Goal: Information Seeking & Learning: Learn about a topic

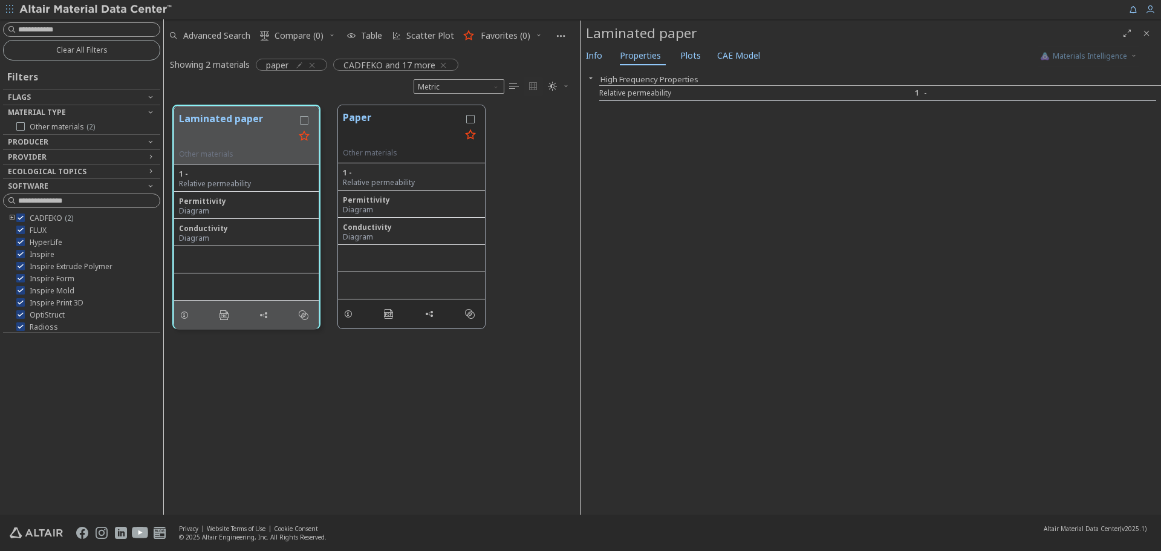
scroll to position [409, 408]
click at [444, 66] on icon "button" at bounding box center [443, 65] width 10 height 10
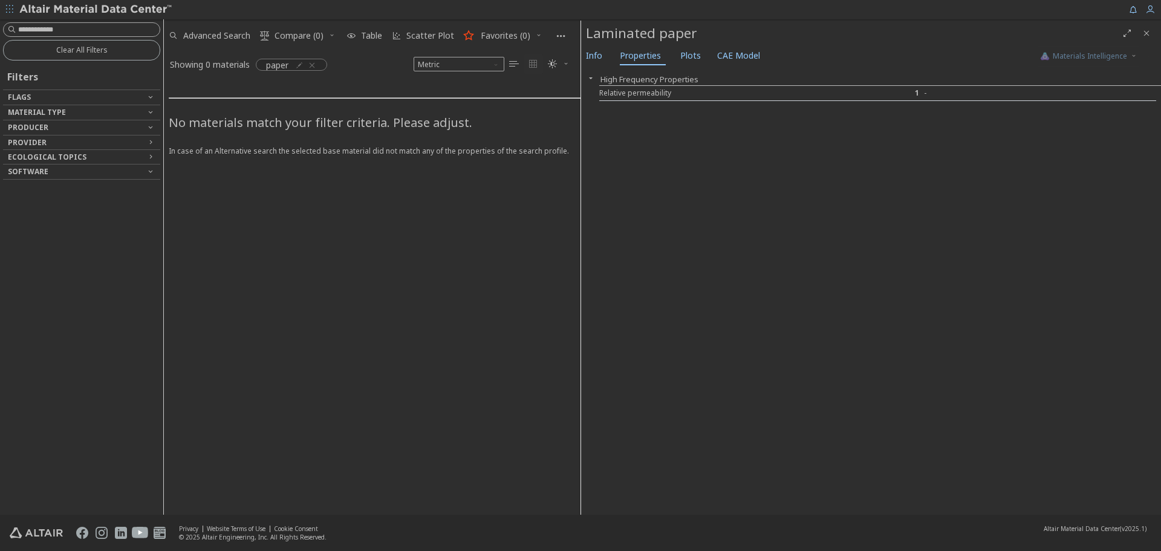
click at [311, 62] on icon "button" at bounding box center [312, 65] width 10 height 10
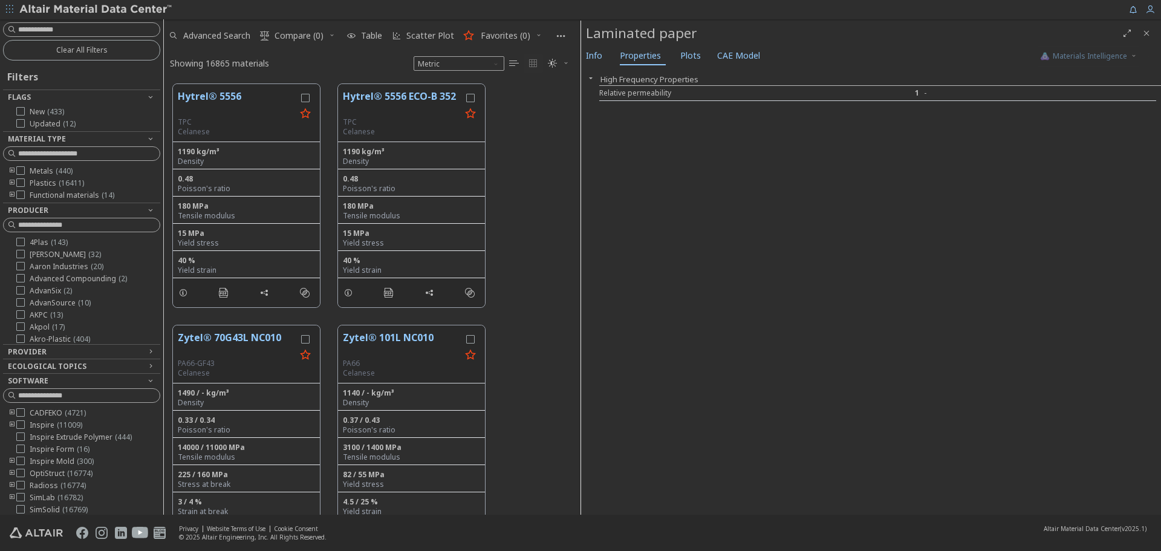
scroll to position [430, 408]
click at [11, 9] on icon "button" at bounding box center [9, 8] width 7 height 7
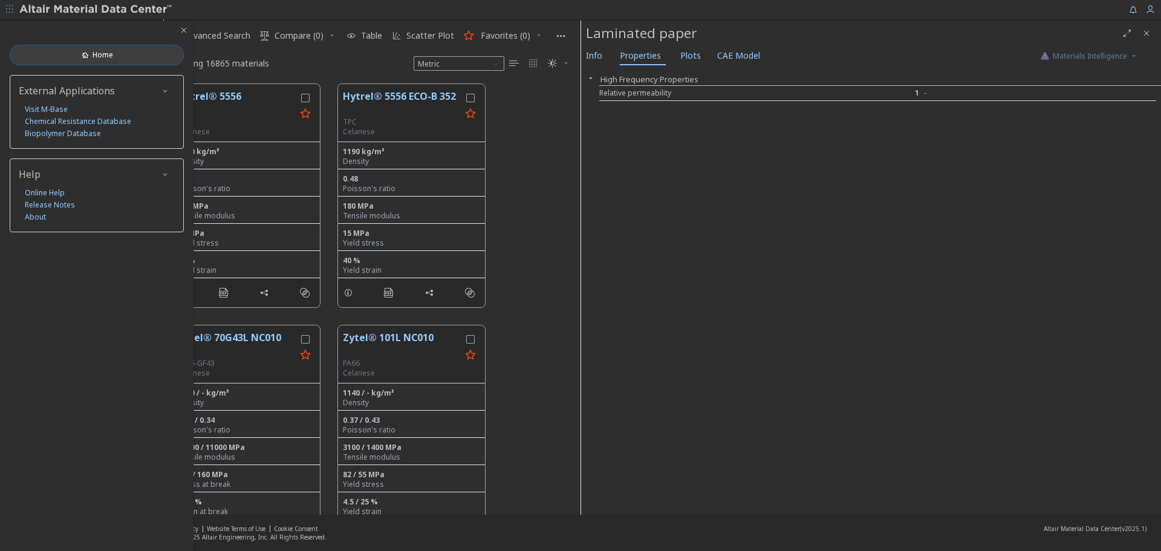
click at [89, 54] on icon at bounding box center [85, 55] width 10 height 10
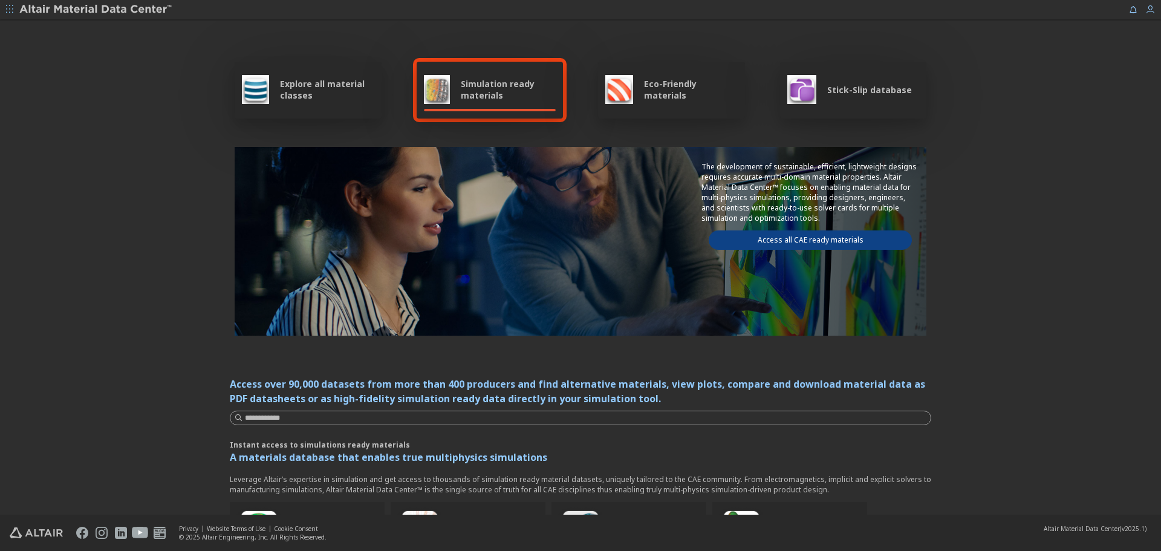
click at [307, 93] on span "Explore all material classes" at bounding box center [327, 89] width 94 height 23
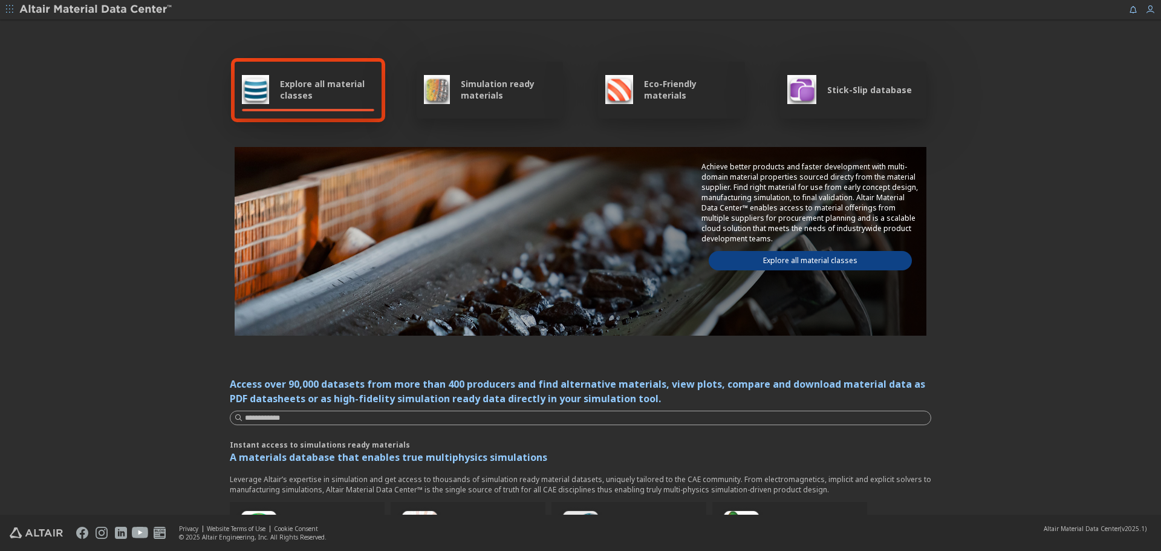
click at [767, 261] on link "Explore all material classes" at bounding box center [810, 260] width 203 height 19
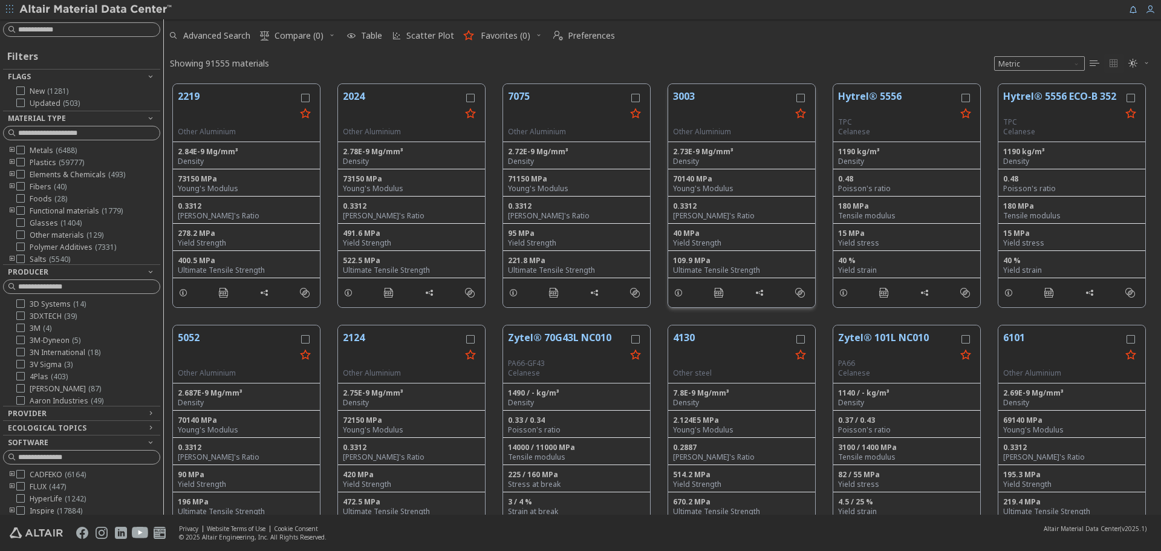
scroll to position [430, 988]
click at [88, 28] on input at bounding box center [82, 29] width 155 height 13
type input "*****"
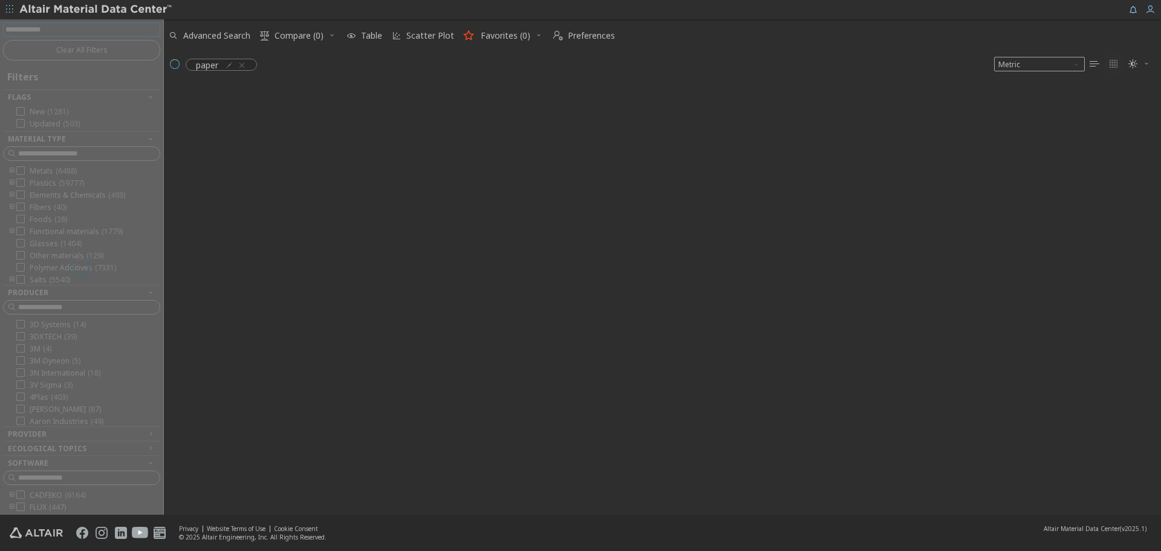
scroll to position [429, 988]
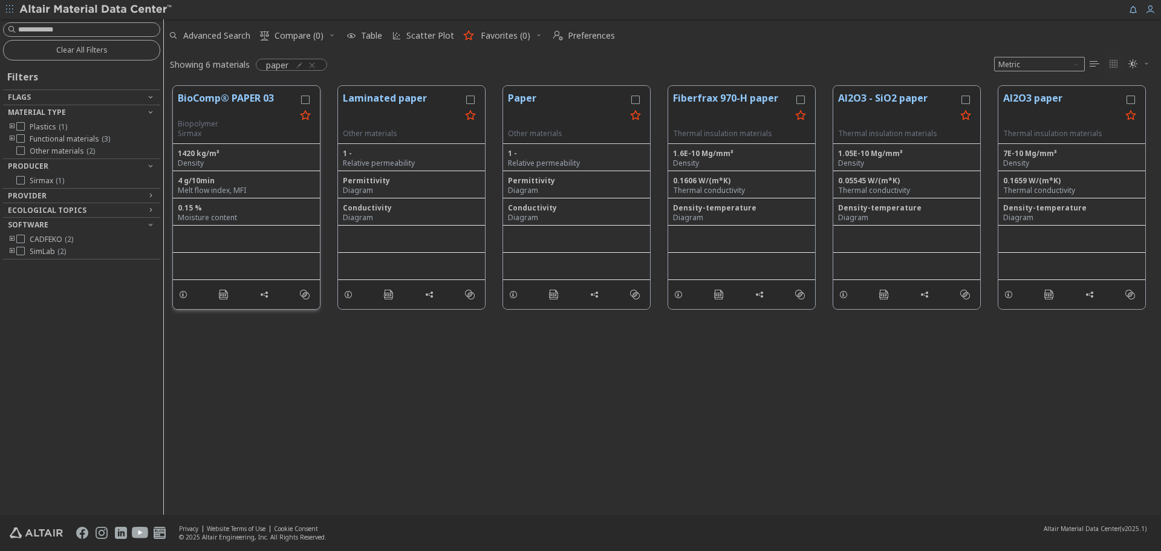
drag, startPoint x: 186, startPoint y: 99, endPoint x: 209, endPoint y: 103, distance: 24.1
click at [209, 103] on button "BioComp® PAPER 03" at bounding box center [237, 105] width 118 height 28
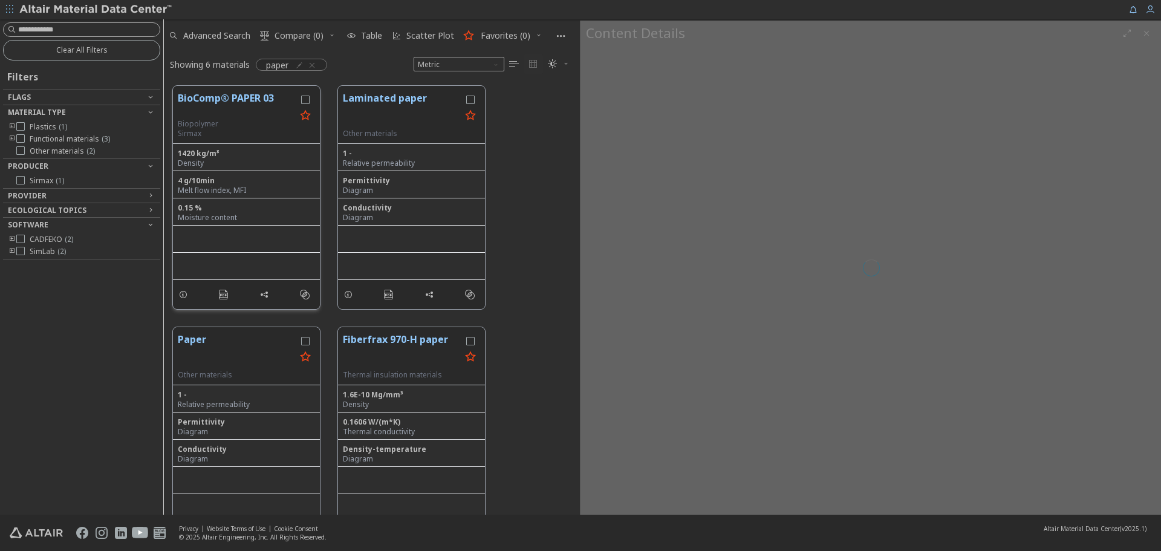
scroll to position [429, 408]
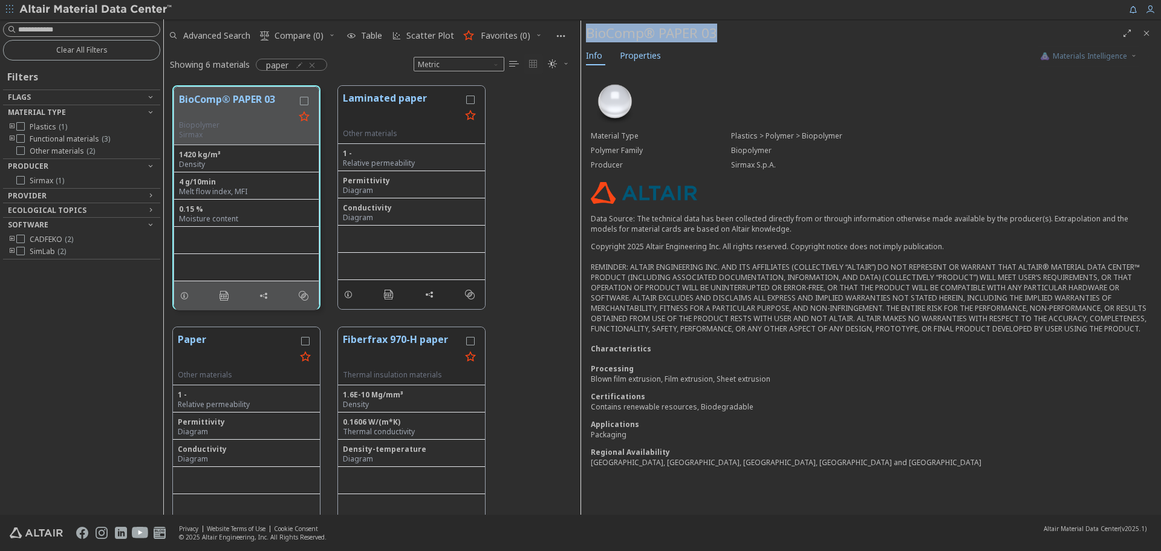
drag, startPoint x: 588, startPoint y: 34, endPoint x: 733, endPoint y: 28, distance: 145.3
click at [733, 27] on div "BioComp® PAPER 03" at bounding box center [851, 33] width 531 height 19
copy div "BioComp® PAPER 03"
click at [392, 125] on button "Laminated paper" at bounding box center [402, 110] width 118 height 38
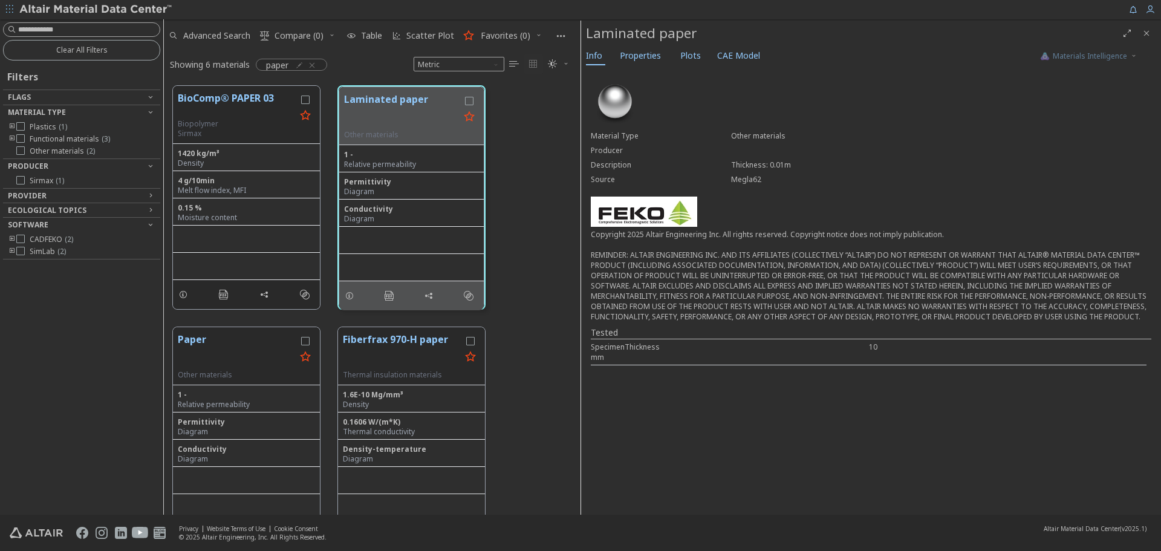
click at [642, 352] on div "SpecimenThickness 10 mm" at bounding box center [869, 352] width 556 height 26
click at [643, 56] on span "Properties" at bounding box center [640, 55] width 41 height 19
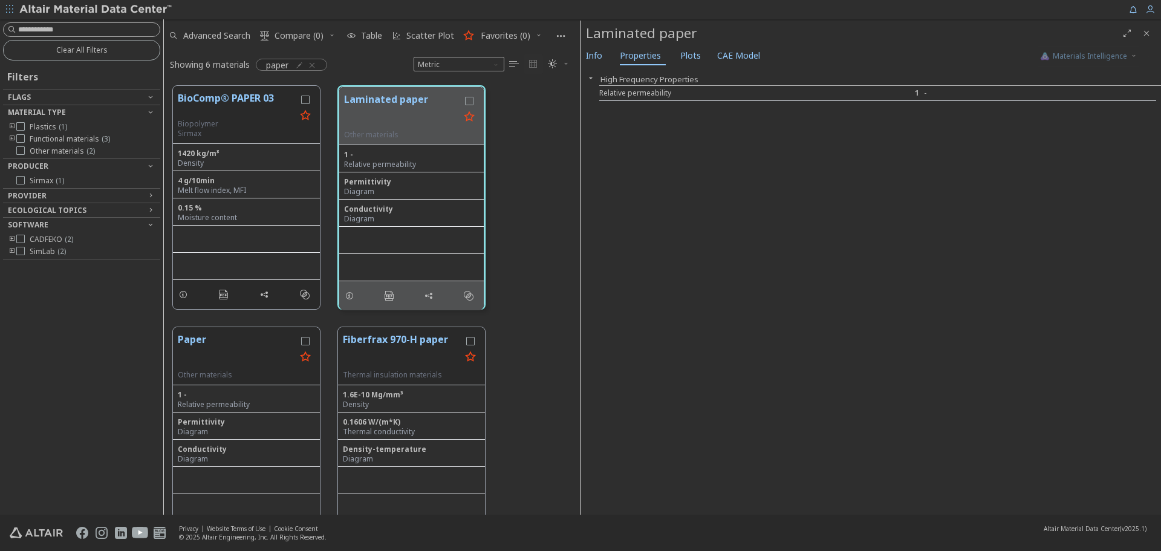
click at [661, 90] on div "Relative permeability" at bounding box center [715, 93] width 232 height 10
click at [693, 60] on span "Plots" at bounding box center [690, 55] width 21 height 19
click at [239, 348] on button "Paper" at bounding box center [237, 351] width 118 height 38
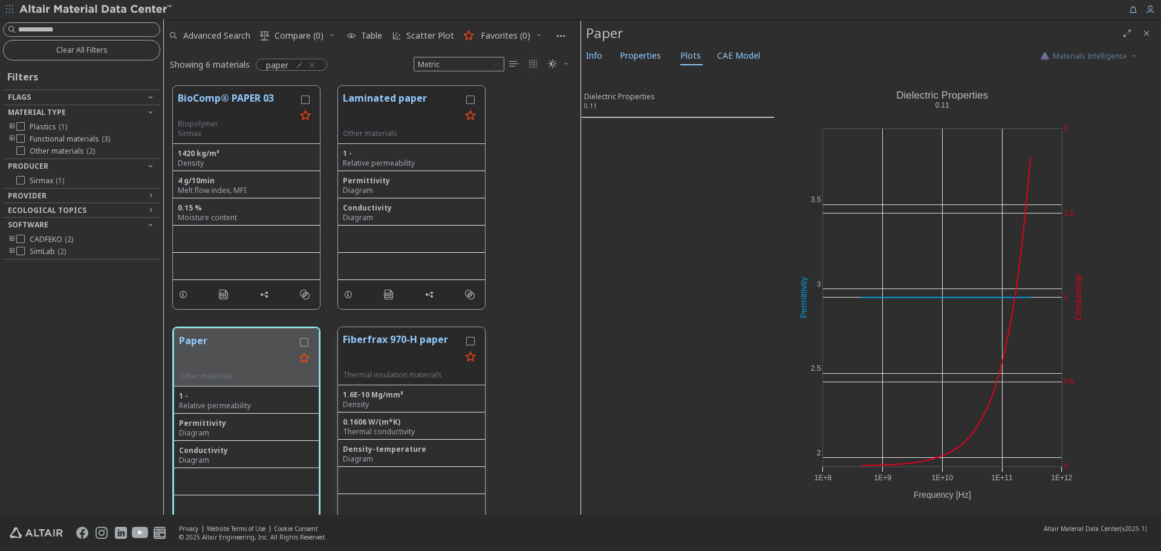
click at [391, 362] on button "Fiberfrax 970-H paper" at bounding box center [402, 351] width 118 height 38
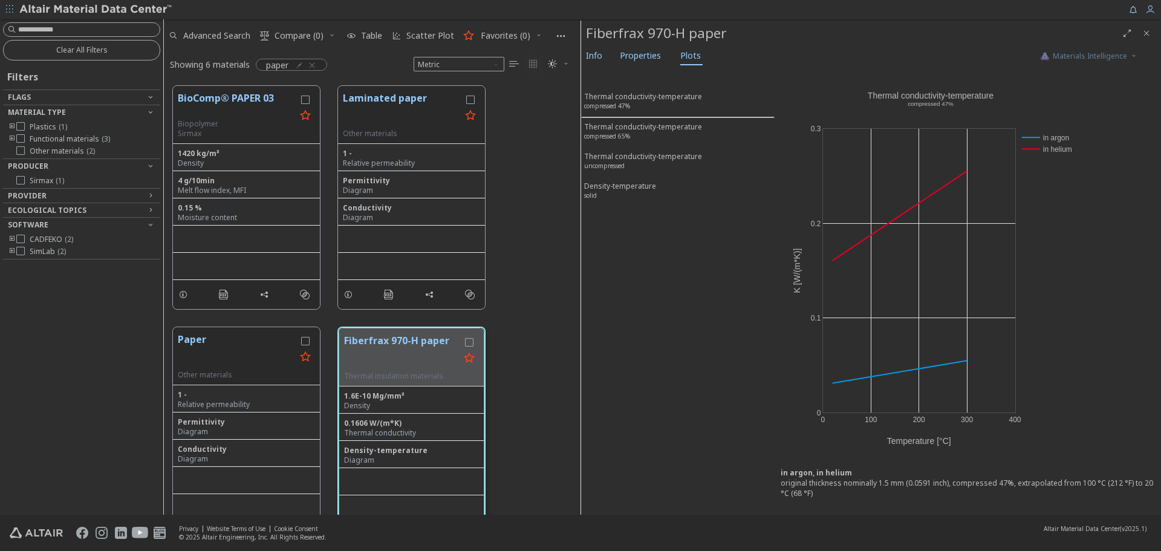
click at [632, 44] on div "Fiberfrax 970-H paper" at bounding box center [871, 33] width 580 height 25
click at [631, 54] on span "Properties" at bounding box center [640, 55] width 41 height 19
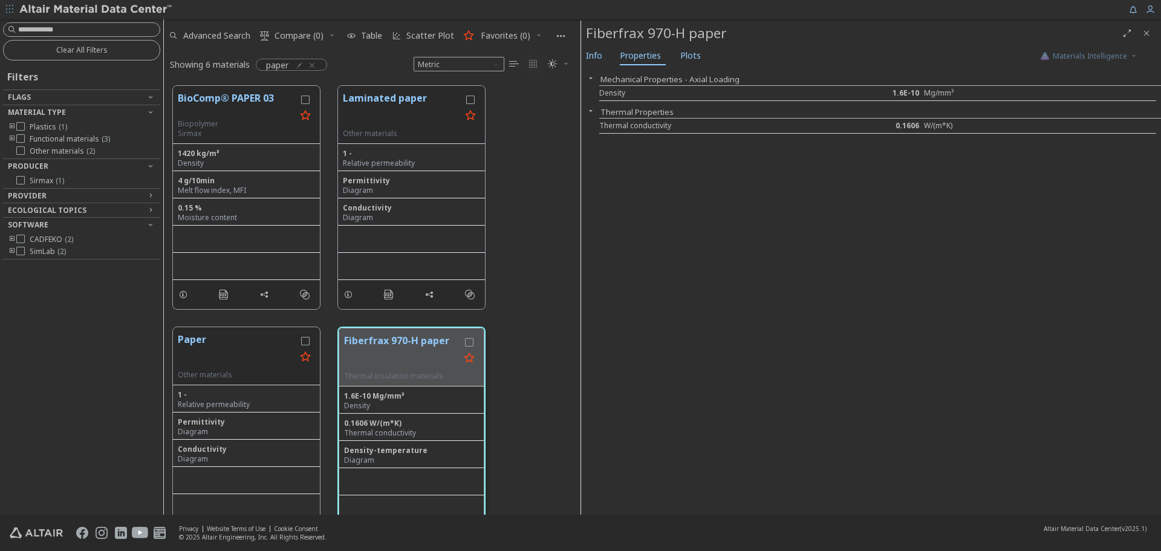
click at [715, 90] on div "Density" at bounding box center [715, 93] width 232 height 10
click at [586, 74] on icon "button" at bounding box center [591, 78] width 10 height 10
click at [588, 75] on icon "button" at bounding box center [591, 78] width 10 height 10
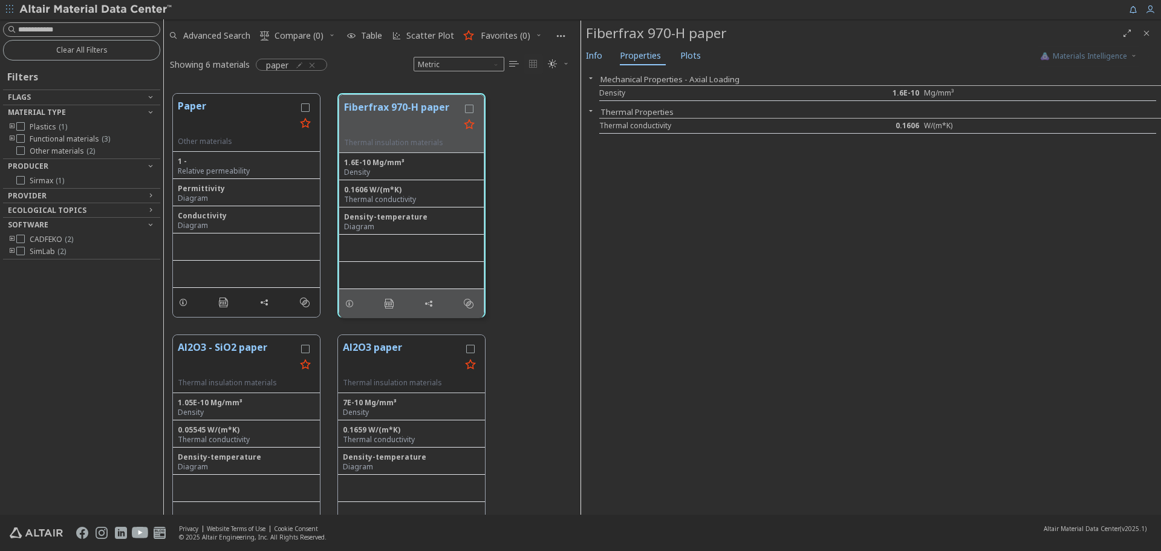
scroll to position [286, 0]
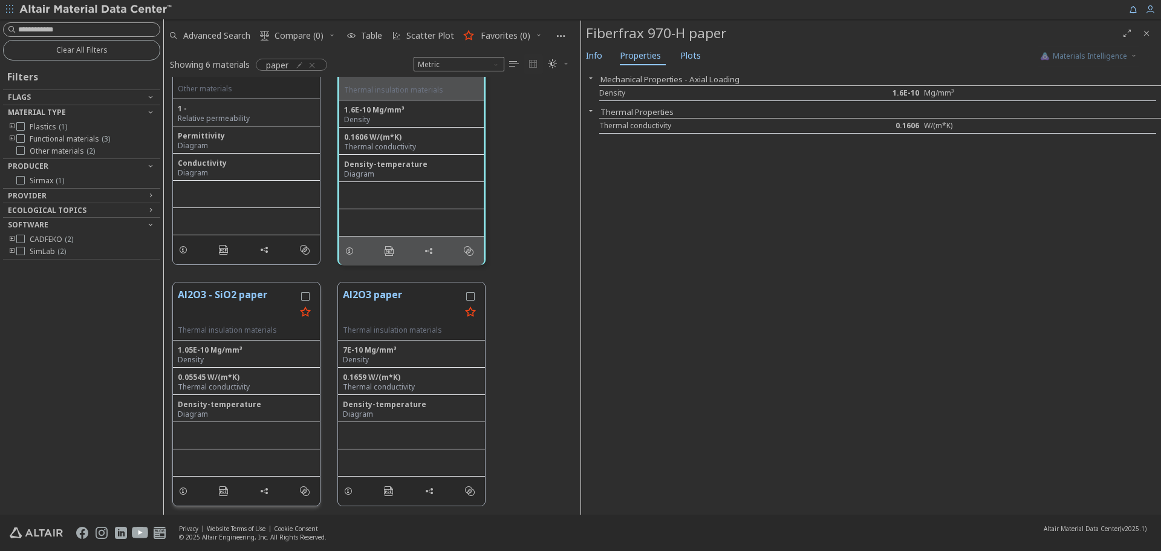
click at [252, 304] on button "Al2O3 - SiO2 paper" at bounding box center [237, 306] width 118 height 38
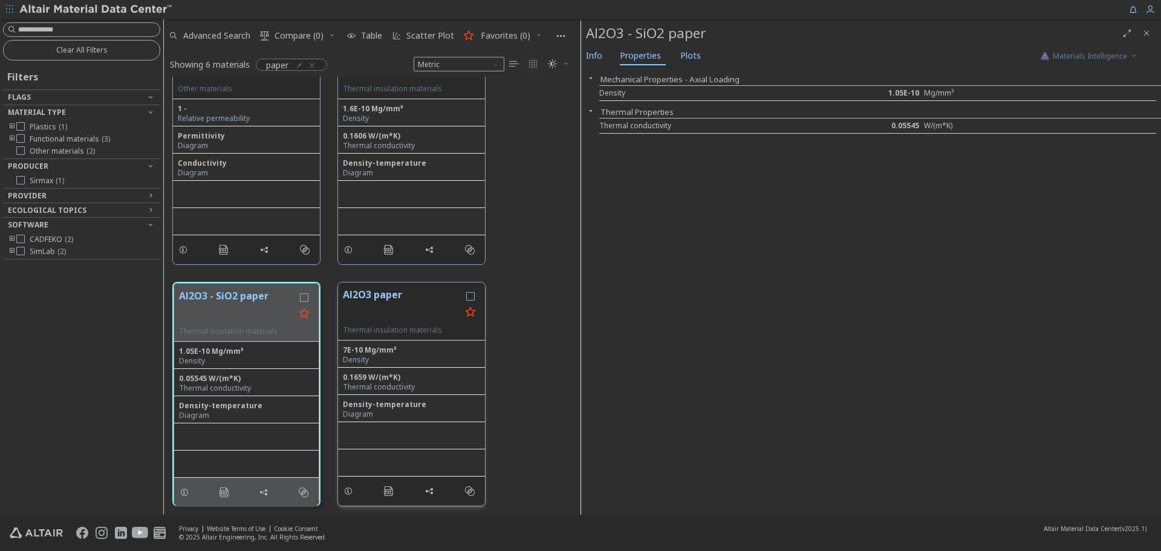
click at [387, 305] on button "Al2O3 paper" at bounding box center [402, 306] width 118 height 38
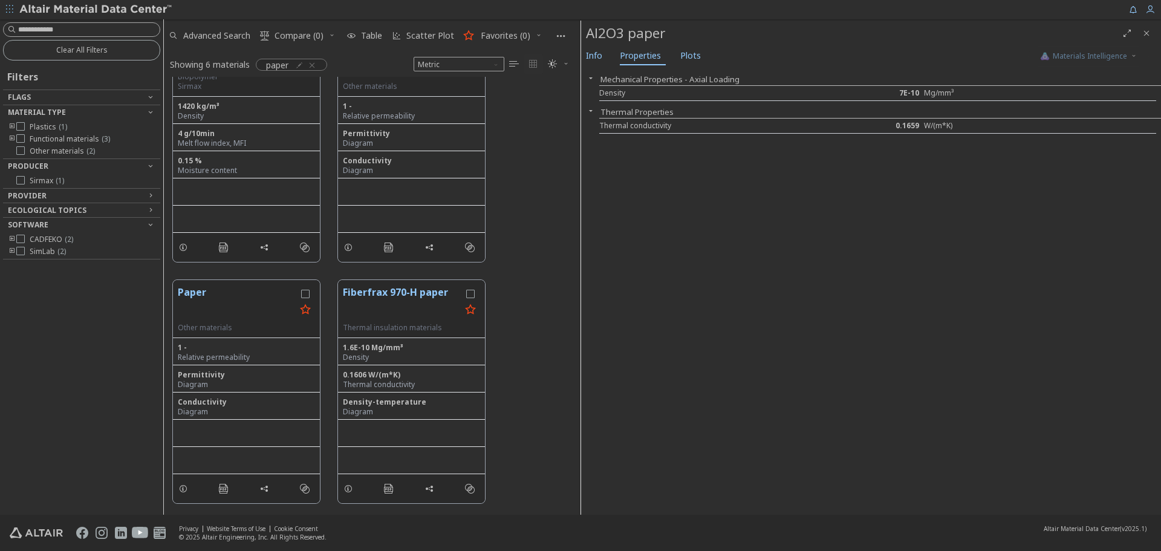
scroll to position [286, 0]
